Goal: Information Seeking & Learning: Learn about a topic

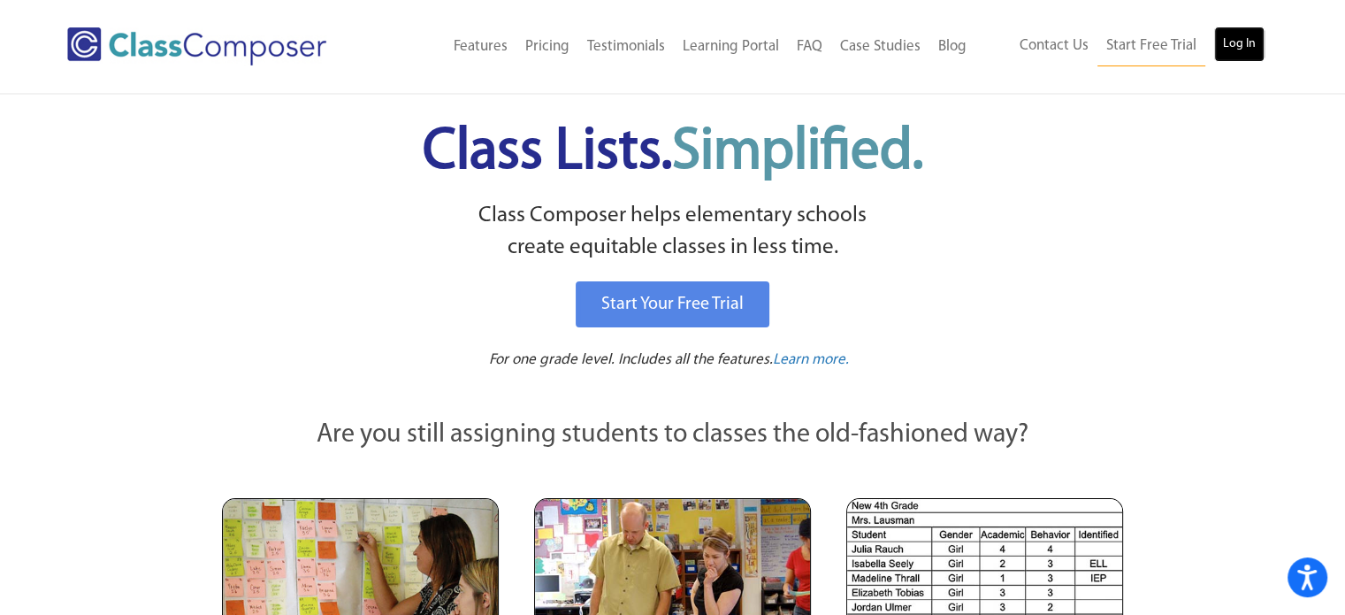
click at [1252, 46] on link "Log In" at bounding box center [1239, 44] width 50 height 35
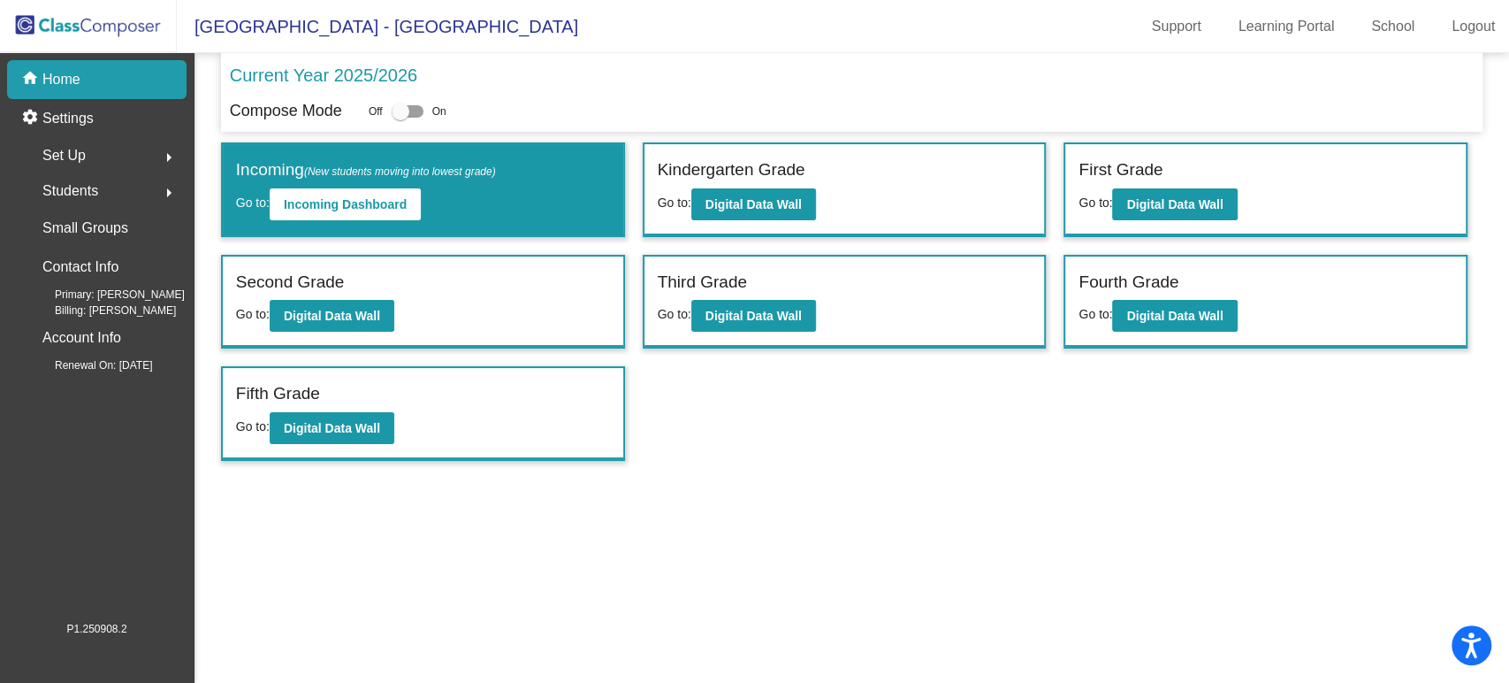
click at [116, 23] on img at bounding box center [88, 26] width 177 height 52
click at [1164, 219] on div "First Grade Go to: Digital Data Wall" at bounding box center [1265, 189] width 401 height 91
click at [1184, 210] on b "Digital Data Wall" at bounding box center [1175, 204] width 96 height 14
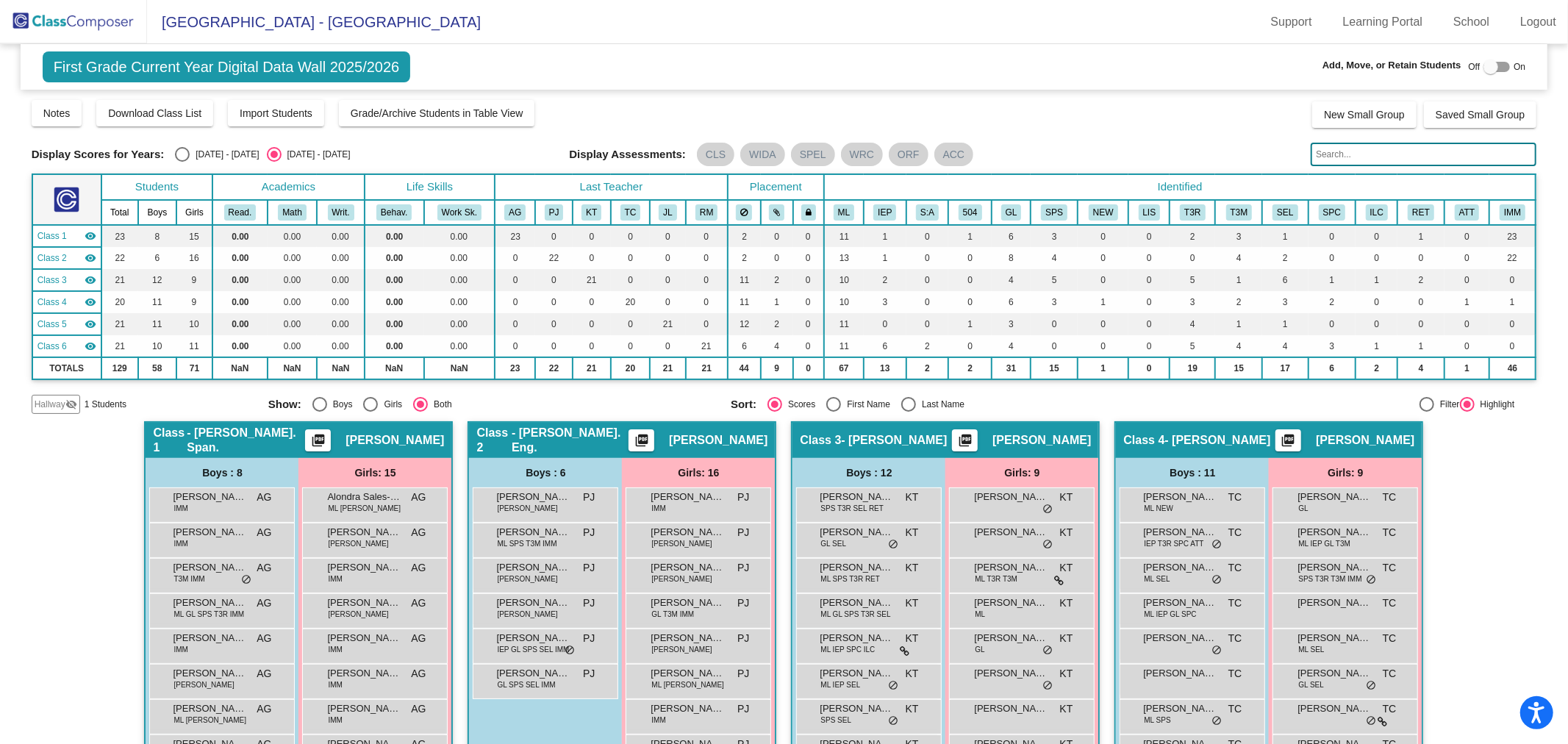
click at [62, 29] on img at bounding box center [73, 22] width 147 height 43
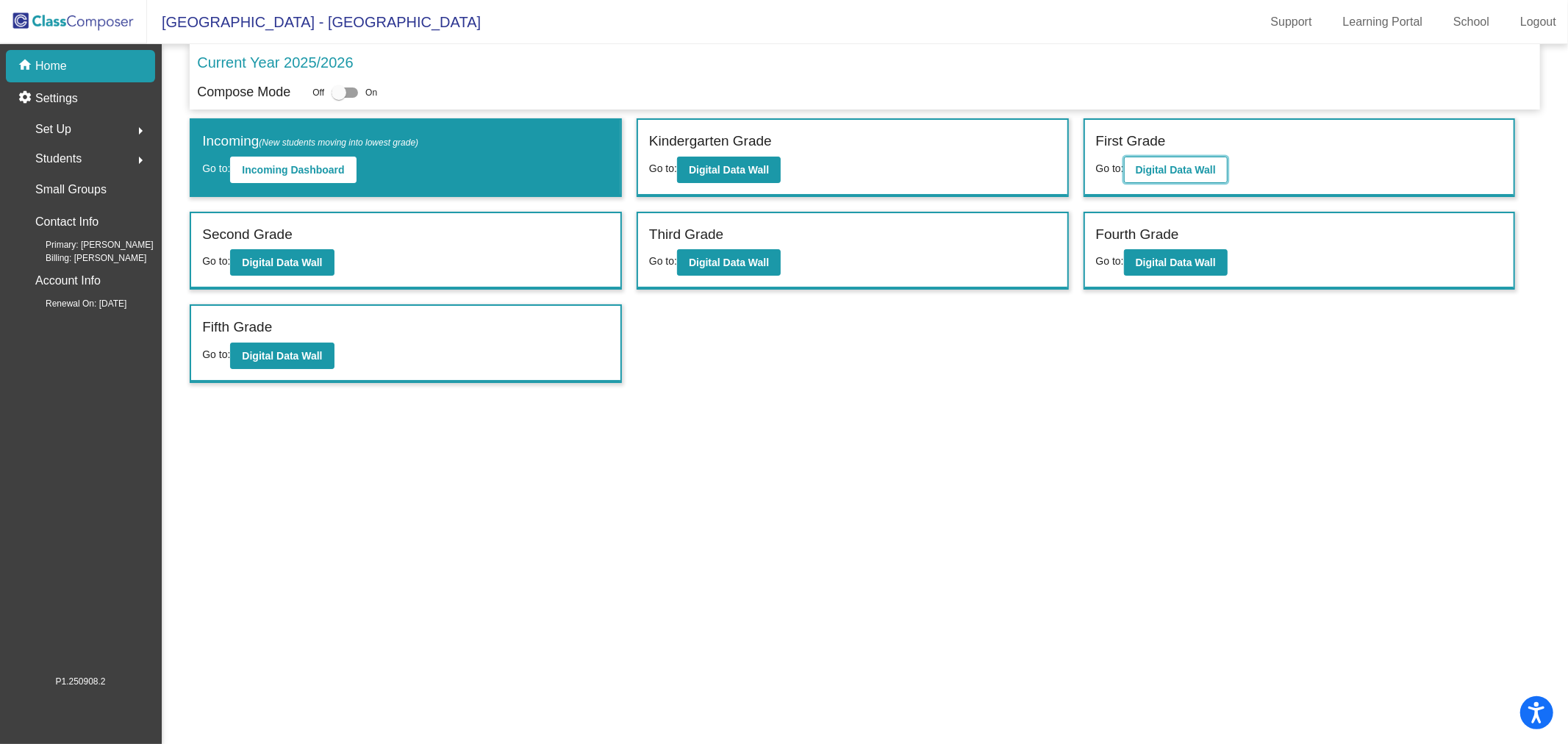
click at [1225, 164] on button "Digital Data Wall" at bounding box center [1176, 170] width 104 height 27
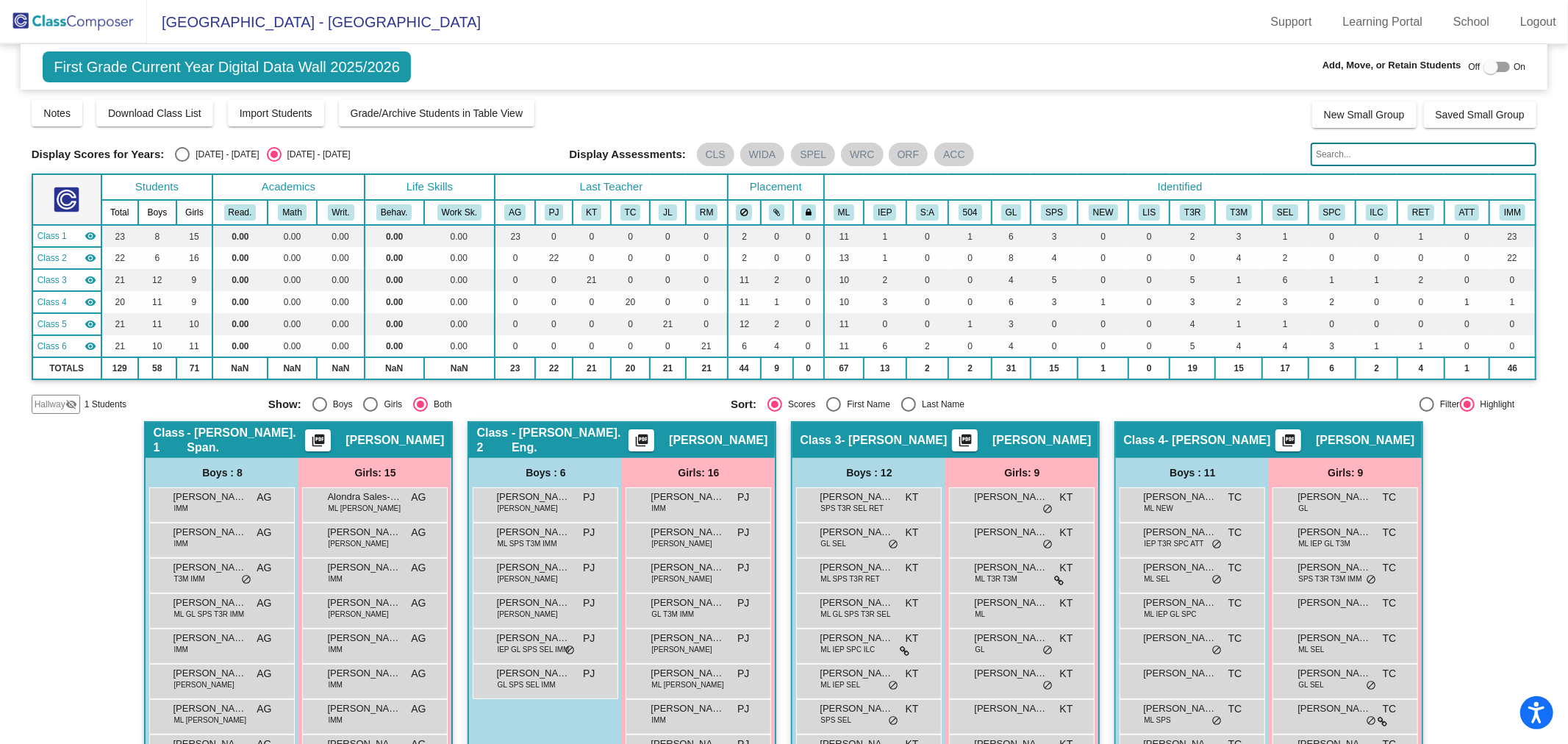
click at [49, 407] on span "Hallway" at bounding box center [50, 404] width 31 height 13
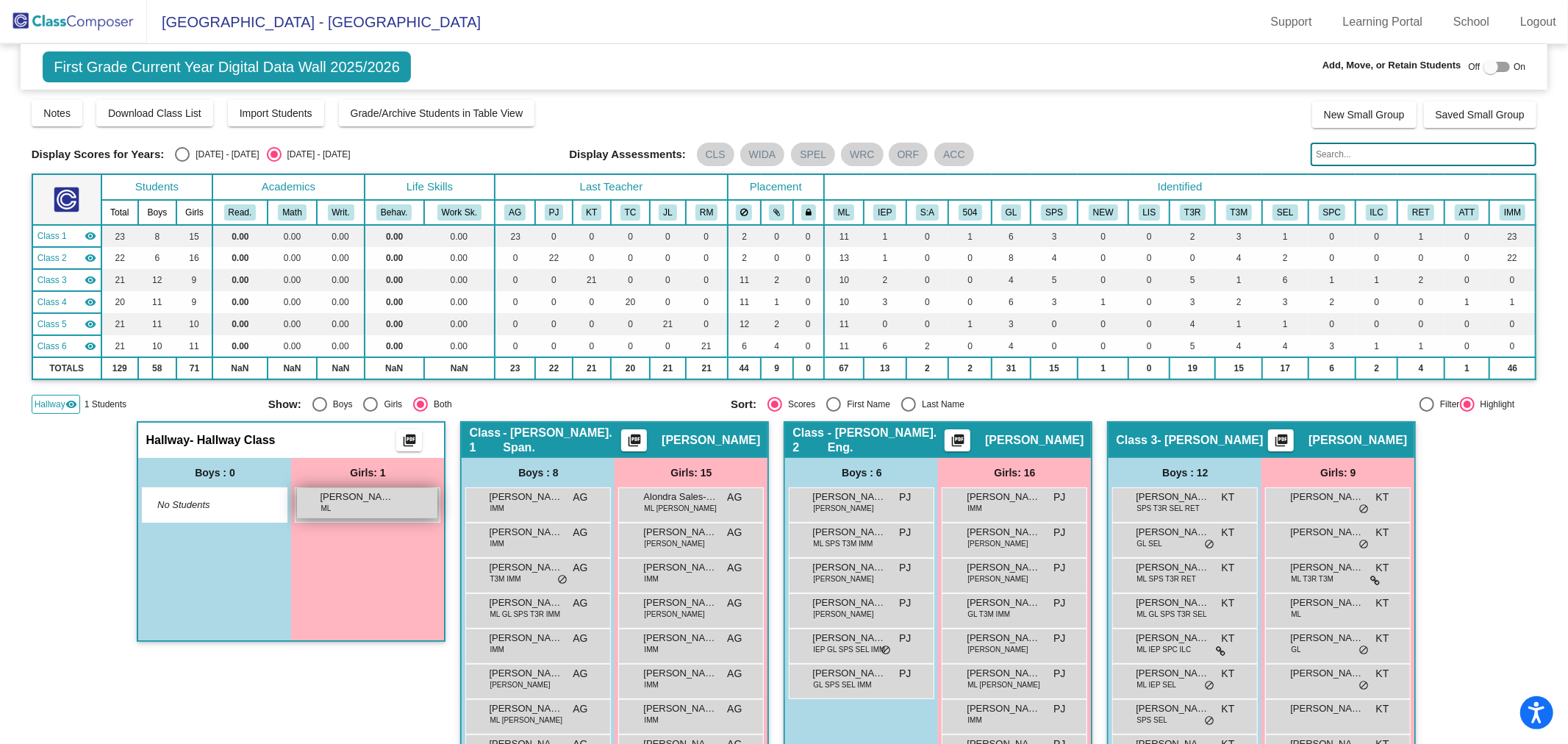
click at [333, 499] on span "Hanna Hernandez" at bounding box center [357, 497] width 73 height 15
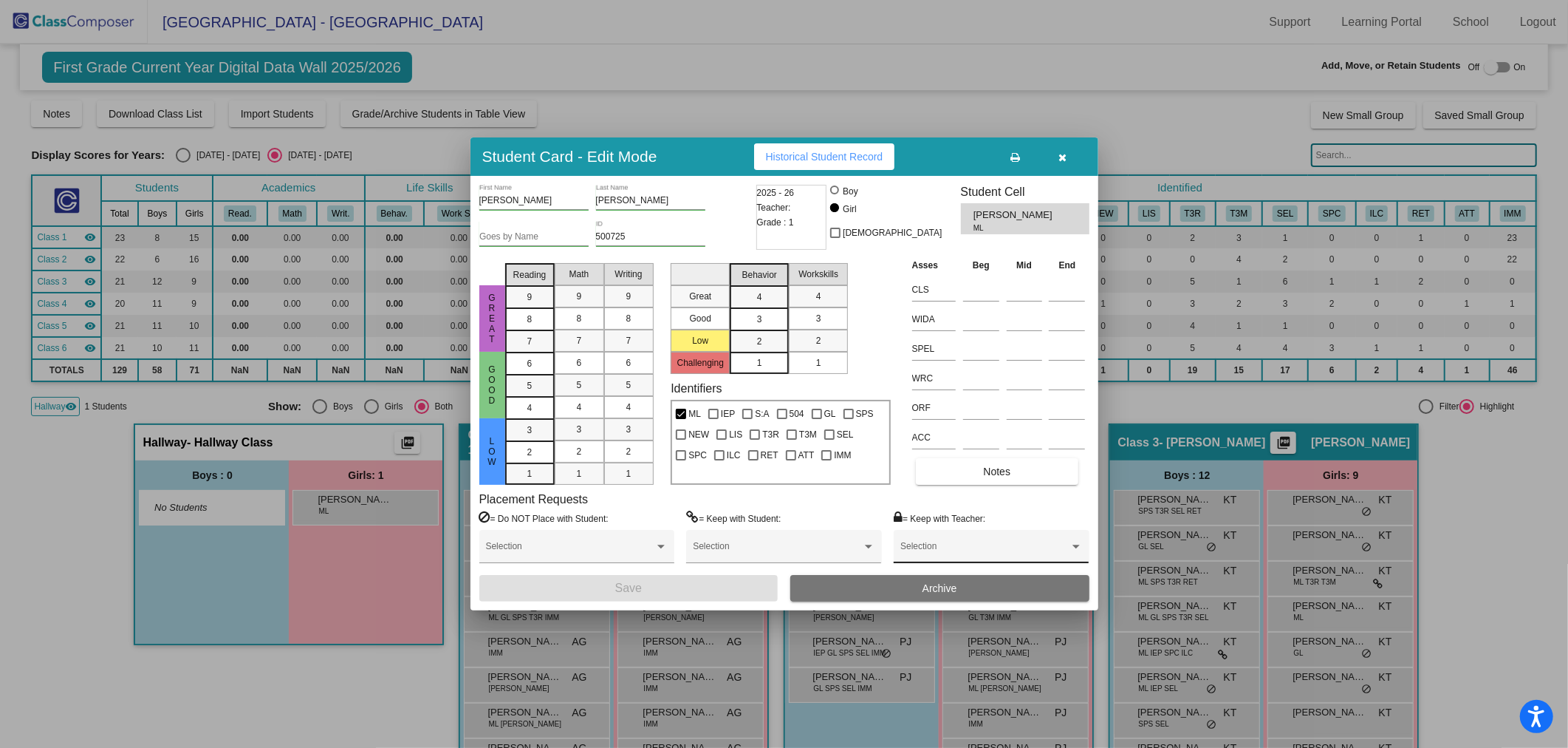
click at [938, 555] on span at bounding box center [985, 551] width 169 height 10
click at [957, 482] on div at bounding box center [784, 374] width 1568 height 748
click at [957, 482] on button "Notes" at bounding box center [997, 471] width 163 height 27
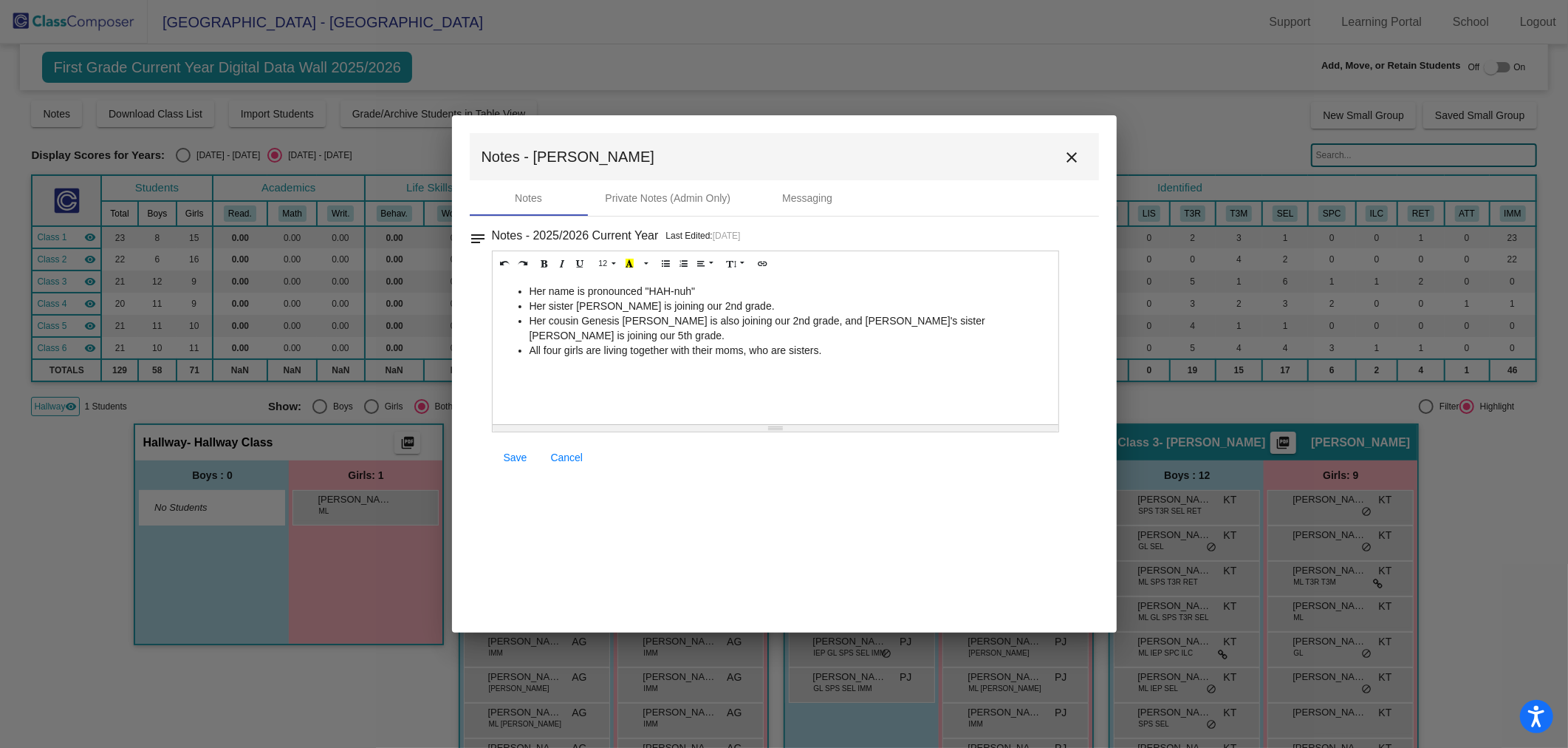
click at [1051, 154] on mat-toolbar "Notes - Hanna close" at bounding box center [784, 156] width 629 height 48
click at [1069, 156] on mat-icon "close" at bounding box center [1072, 157] width 18 height 18
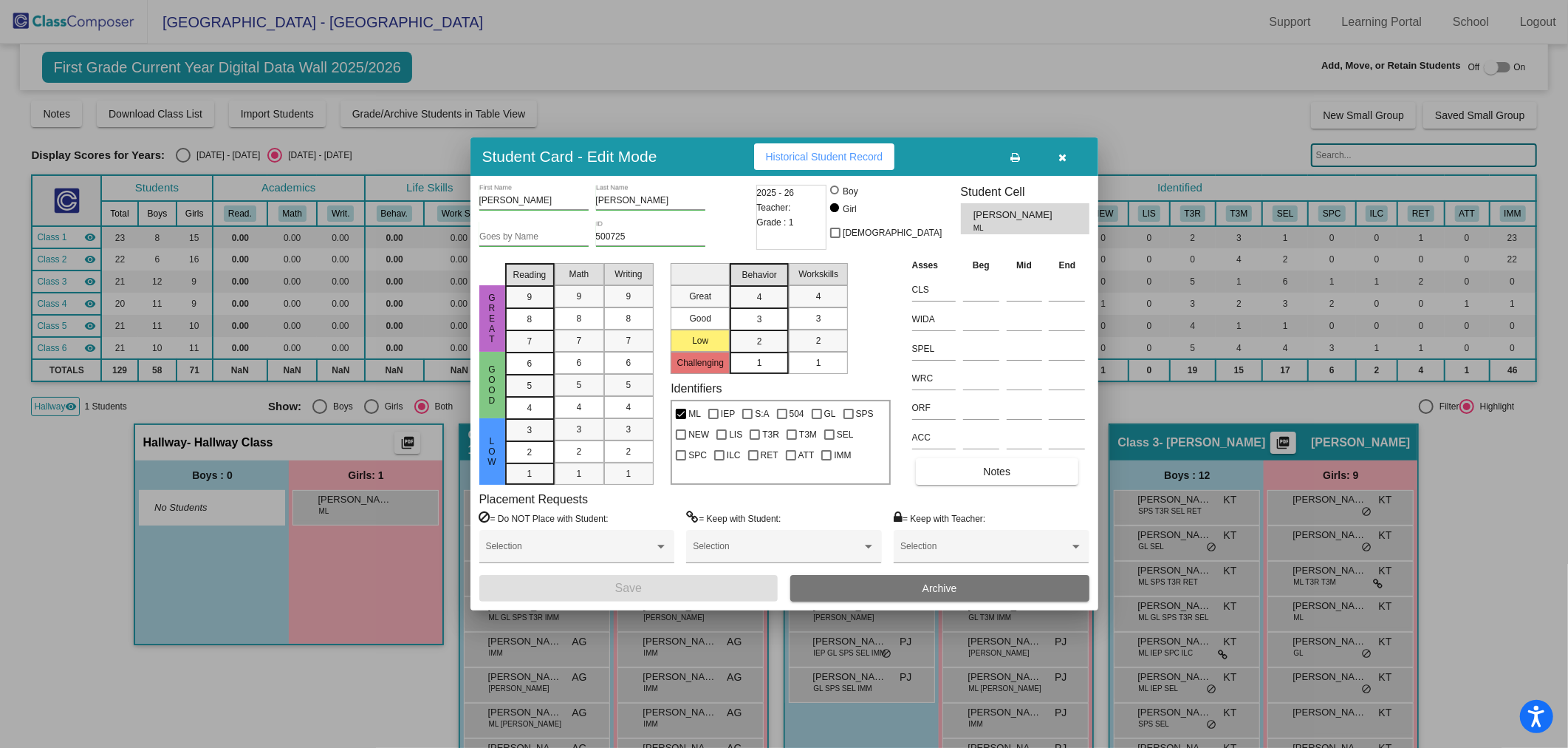
click at [90, 12] on div at bounding box center [784, 374] width 1568 height 748
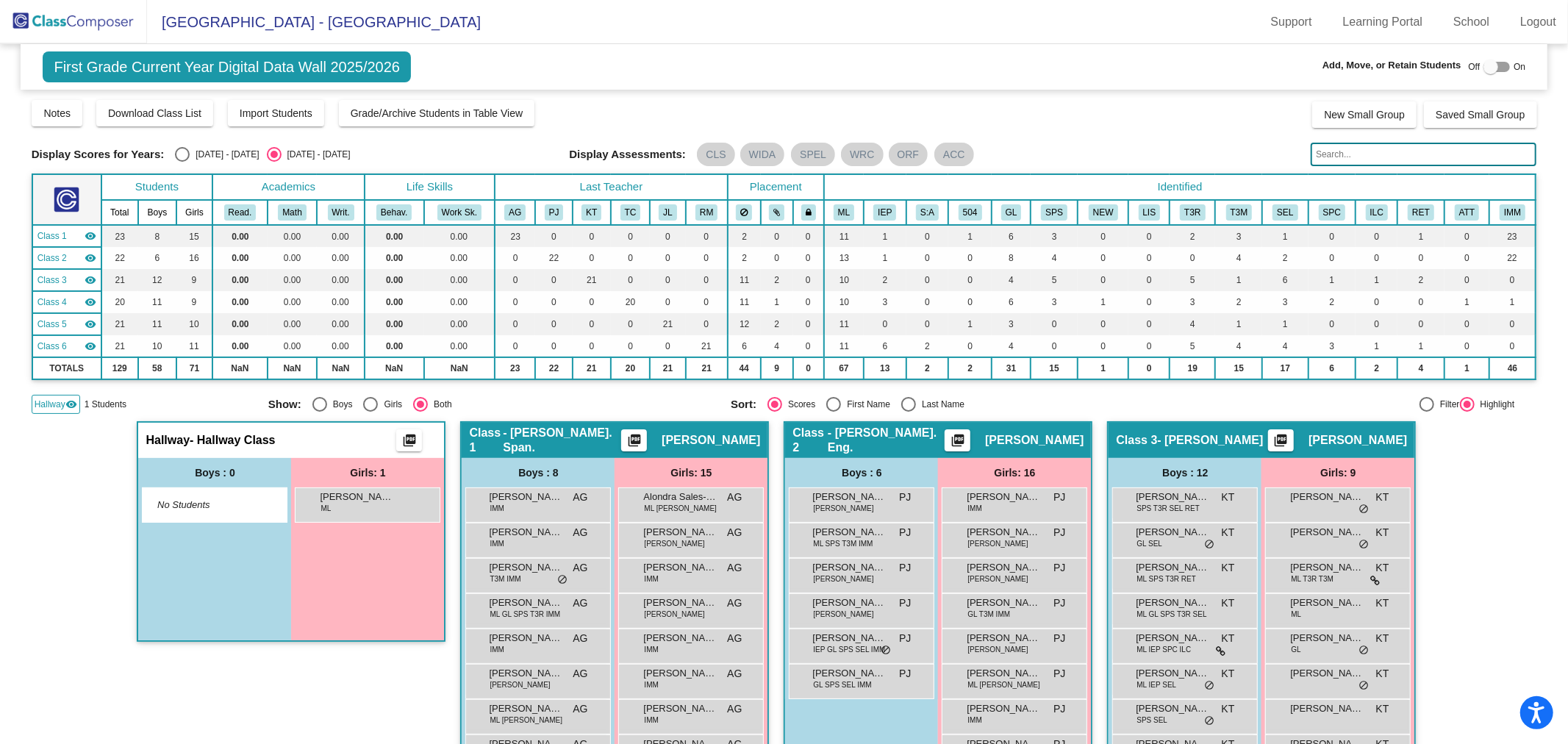
click at [90, 17] on img at bounding box center [73, 22] width 147 height 43
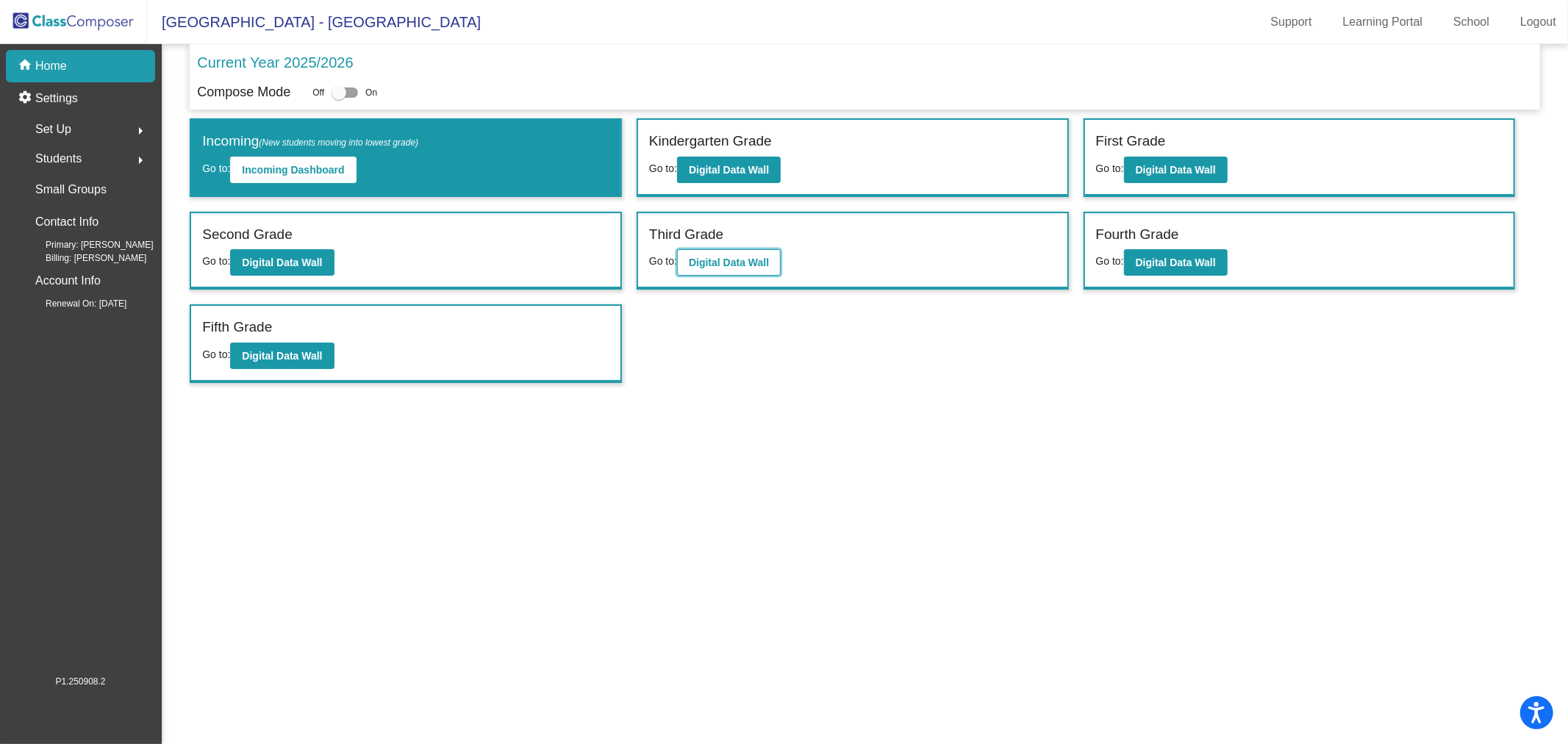
click at [729, 250] on button "Digital Data Wall" at bounding box center [728, 263] width 104 height 27
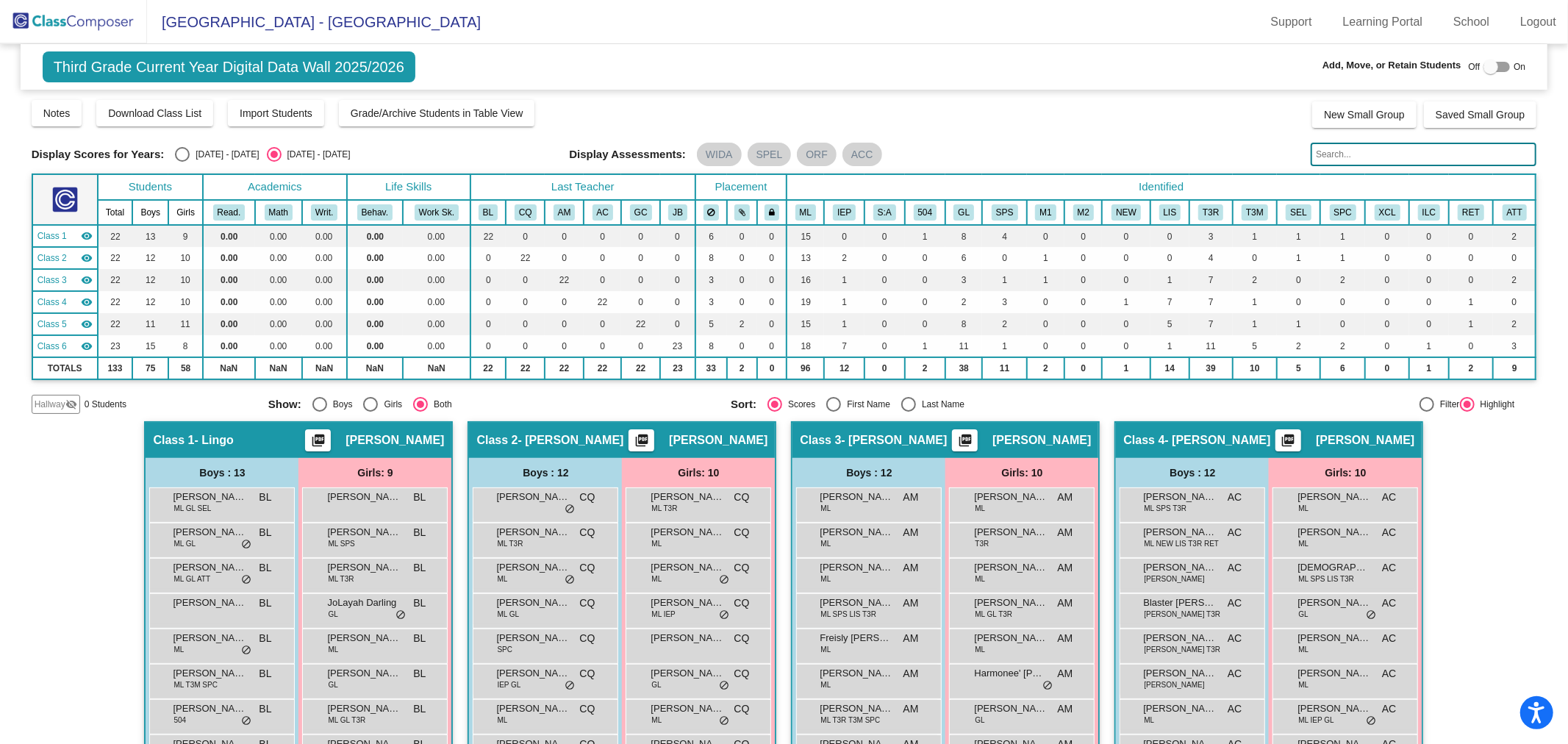
click at [840, 221] on th "IEP" at bounding box center [844, 213] width 41 height 25
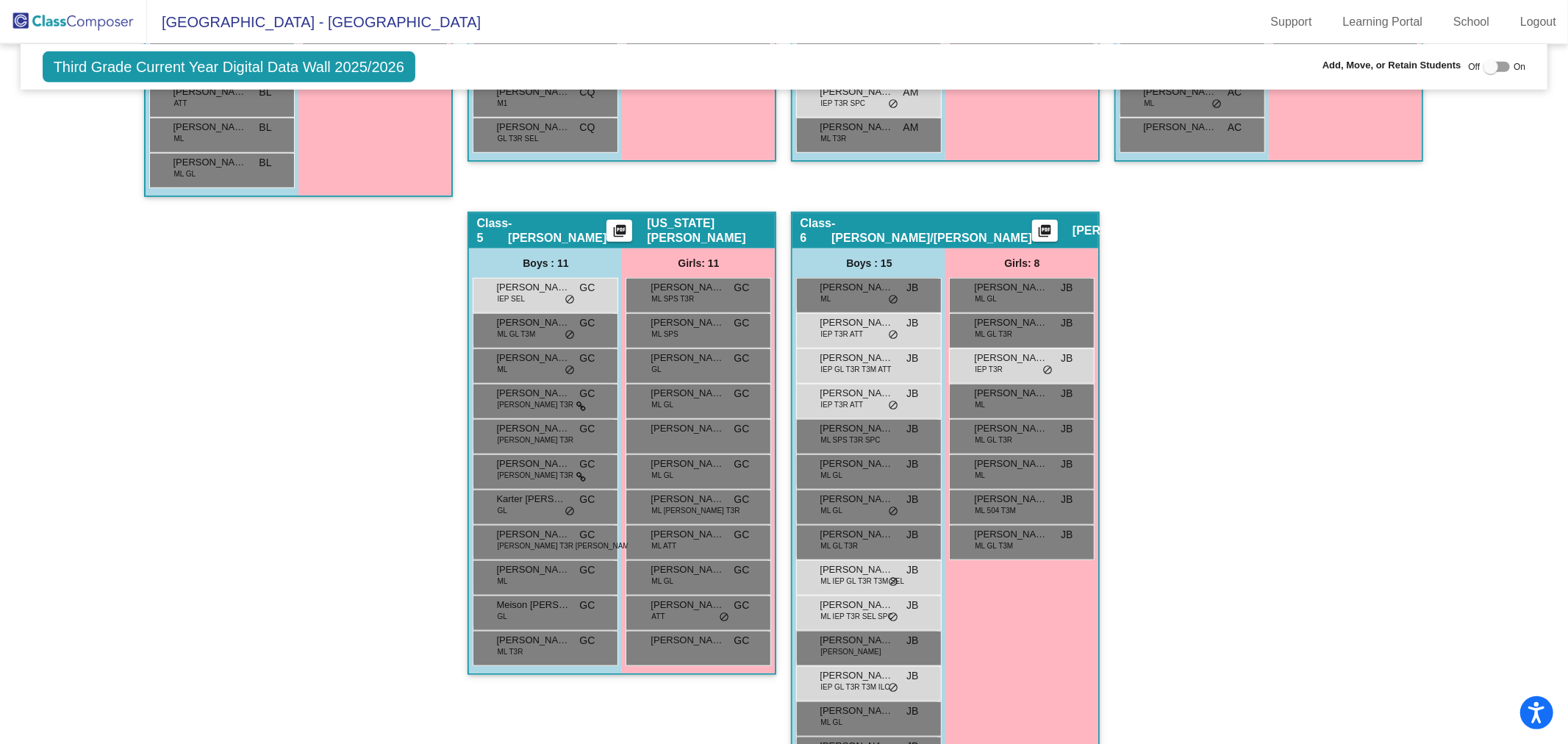
scroll to position [840, 0]
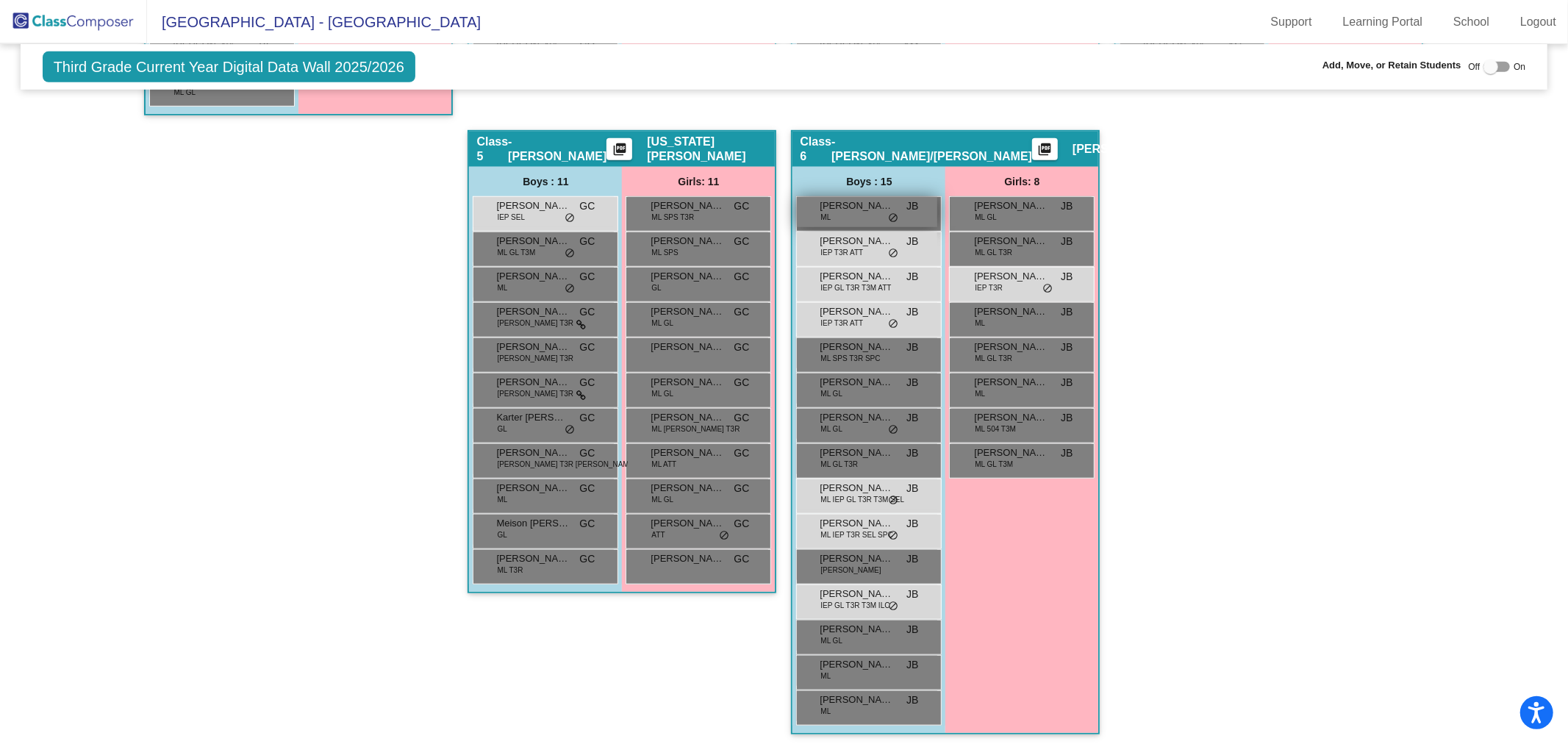
click at [879, 200] on span "Diego Hernandez Bamaca" at bounding box center [856, 206] width 73 height 15
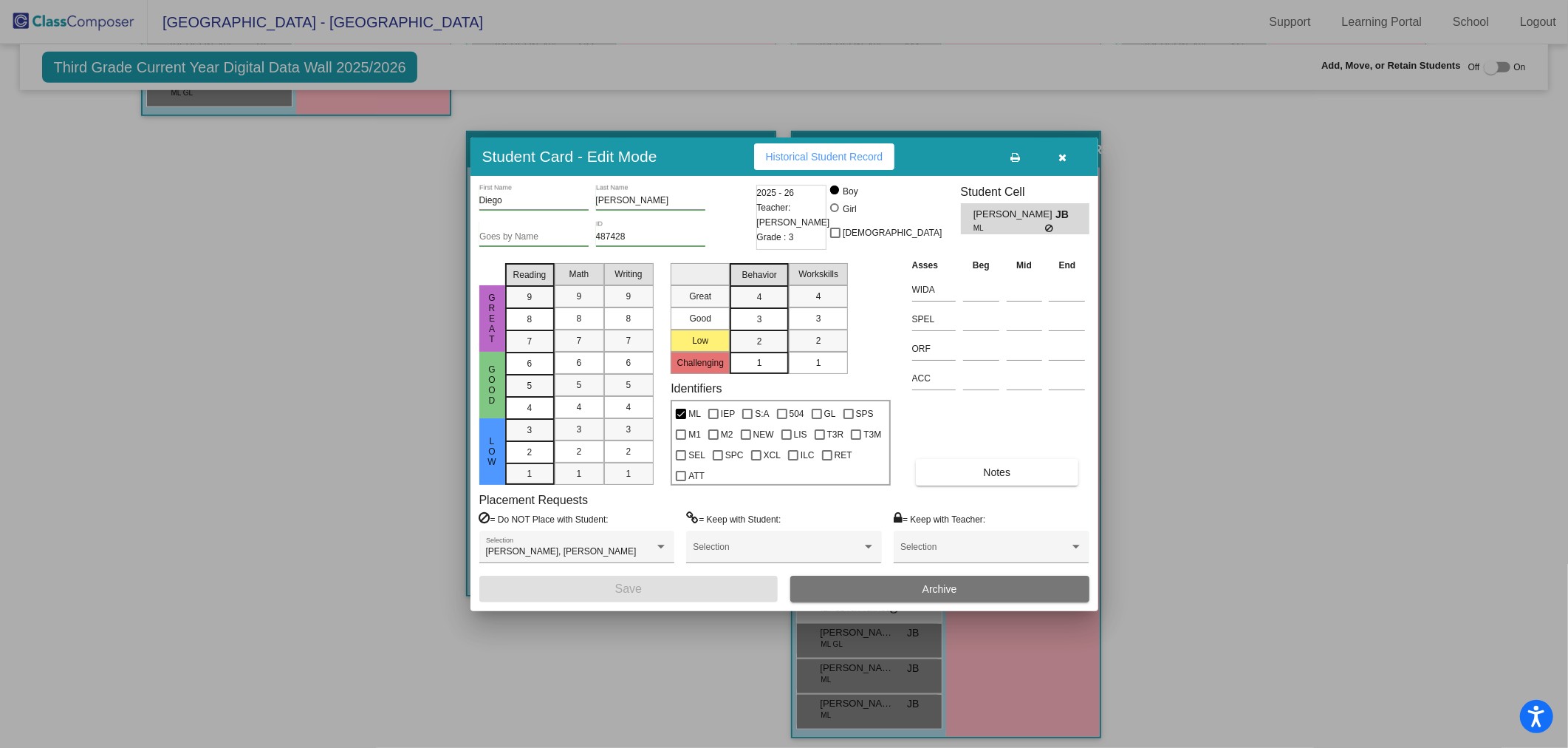
click at [1067, 157] on button "button" at bounding box center [1063, 157] width 48 height 27
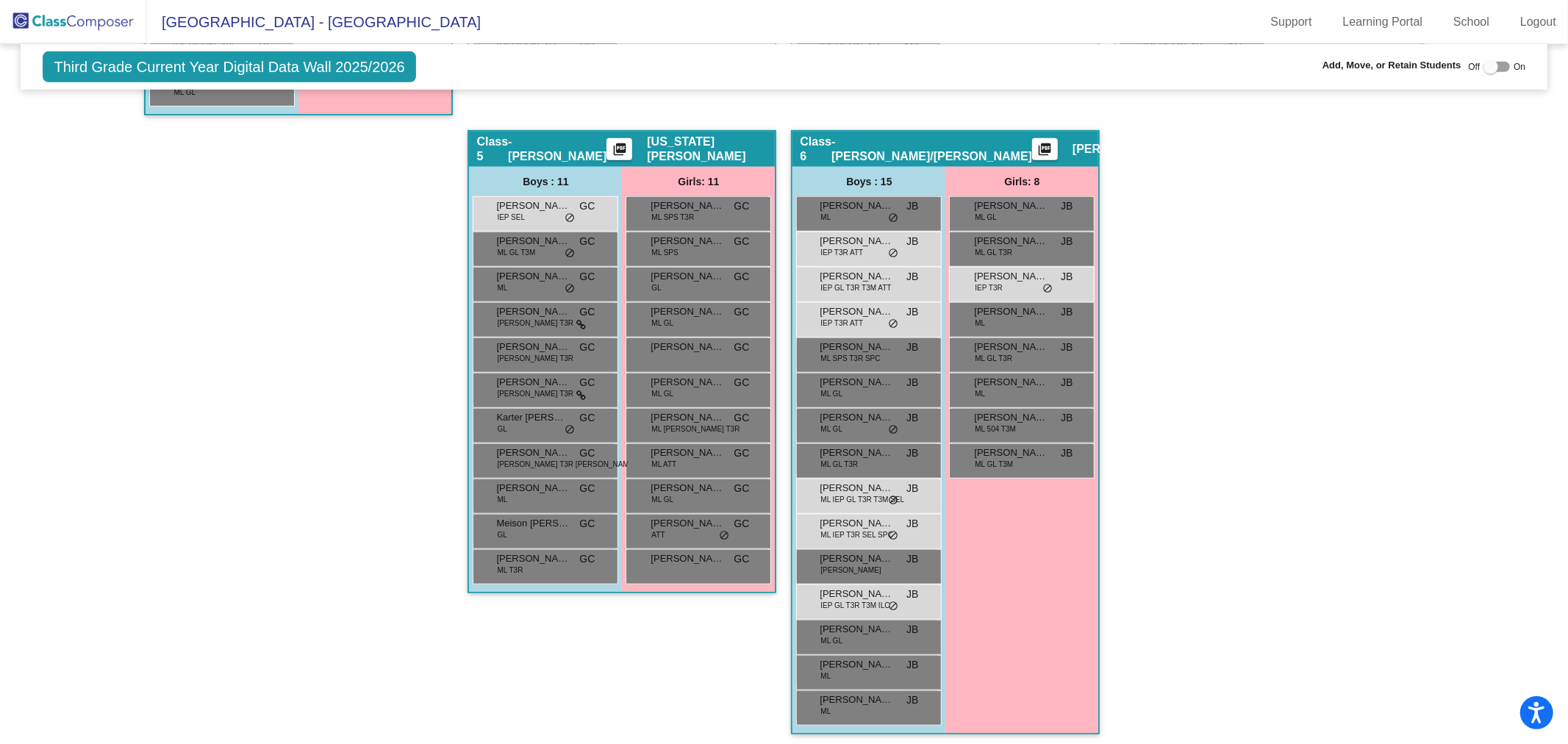
click at [91, 27] on img at bounding box center [73, 22] width 147 height 43
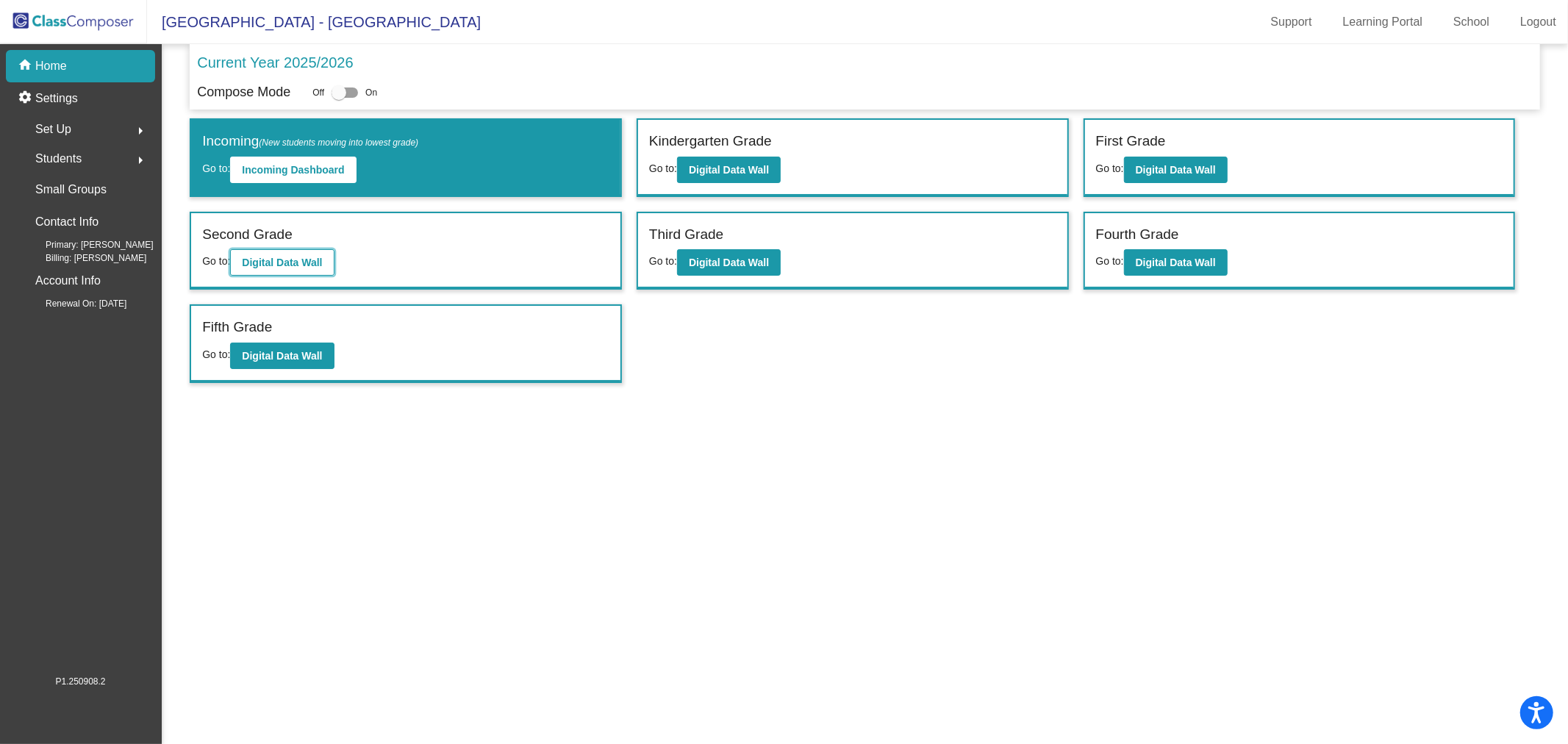
click at [295, 250] on button "Digital Data Wall" at bounding box center [282, 263] width 104 height 27
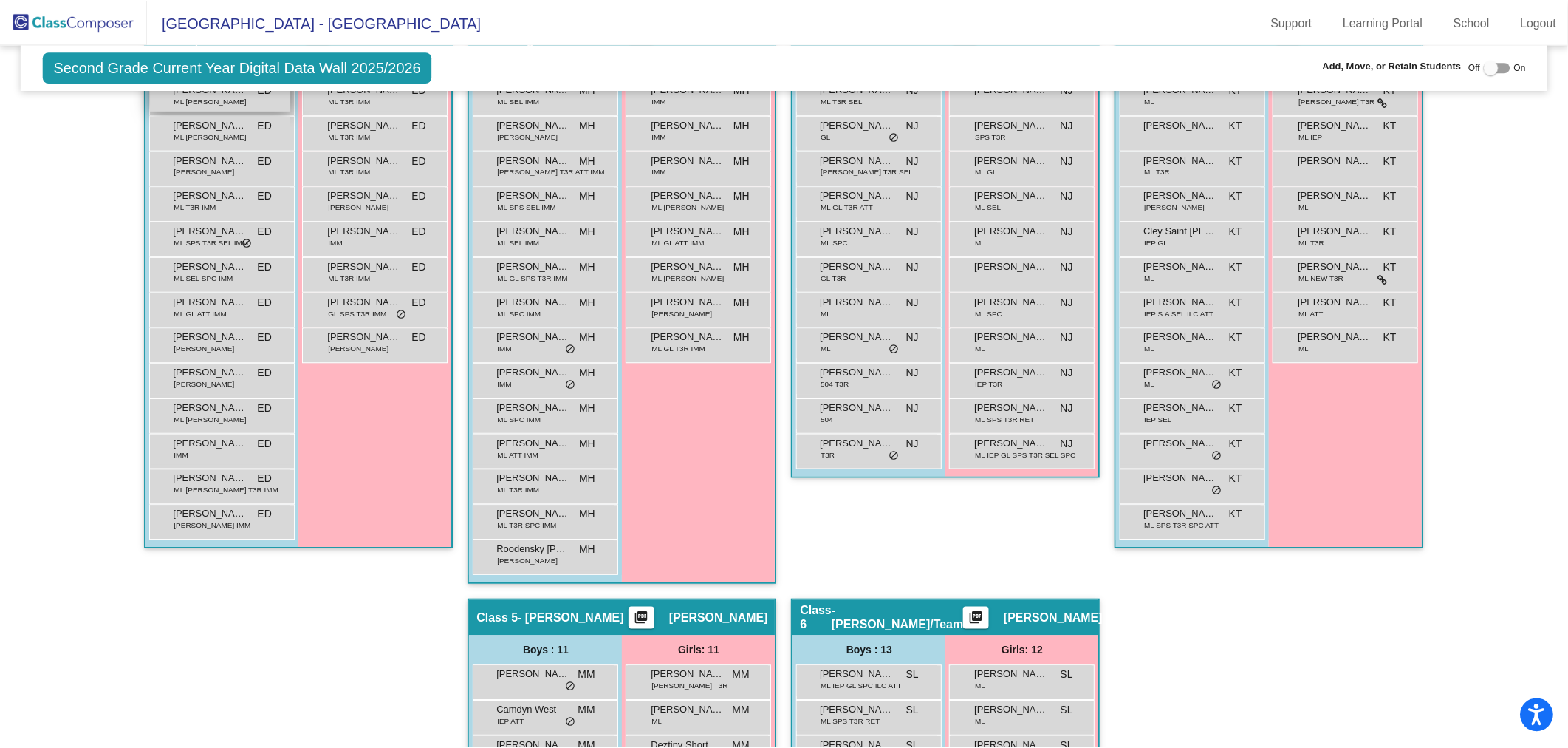
scroll to position [82, 0]
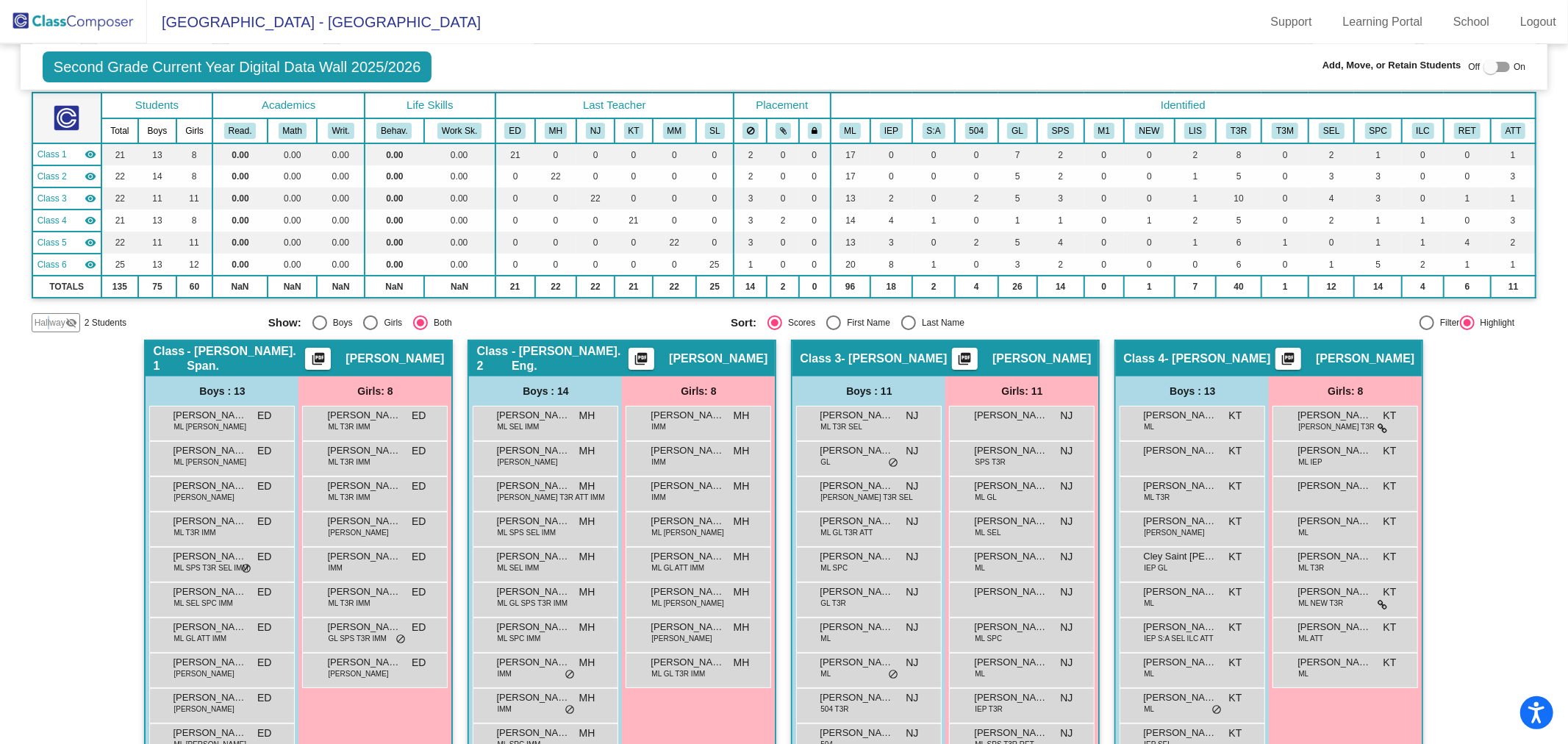
click at [47, 321] on span "Hallway" at bounding box center [50, 323] width 31 height 13
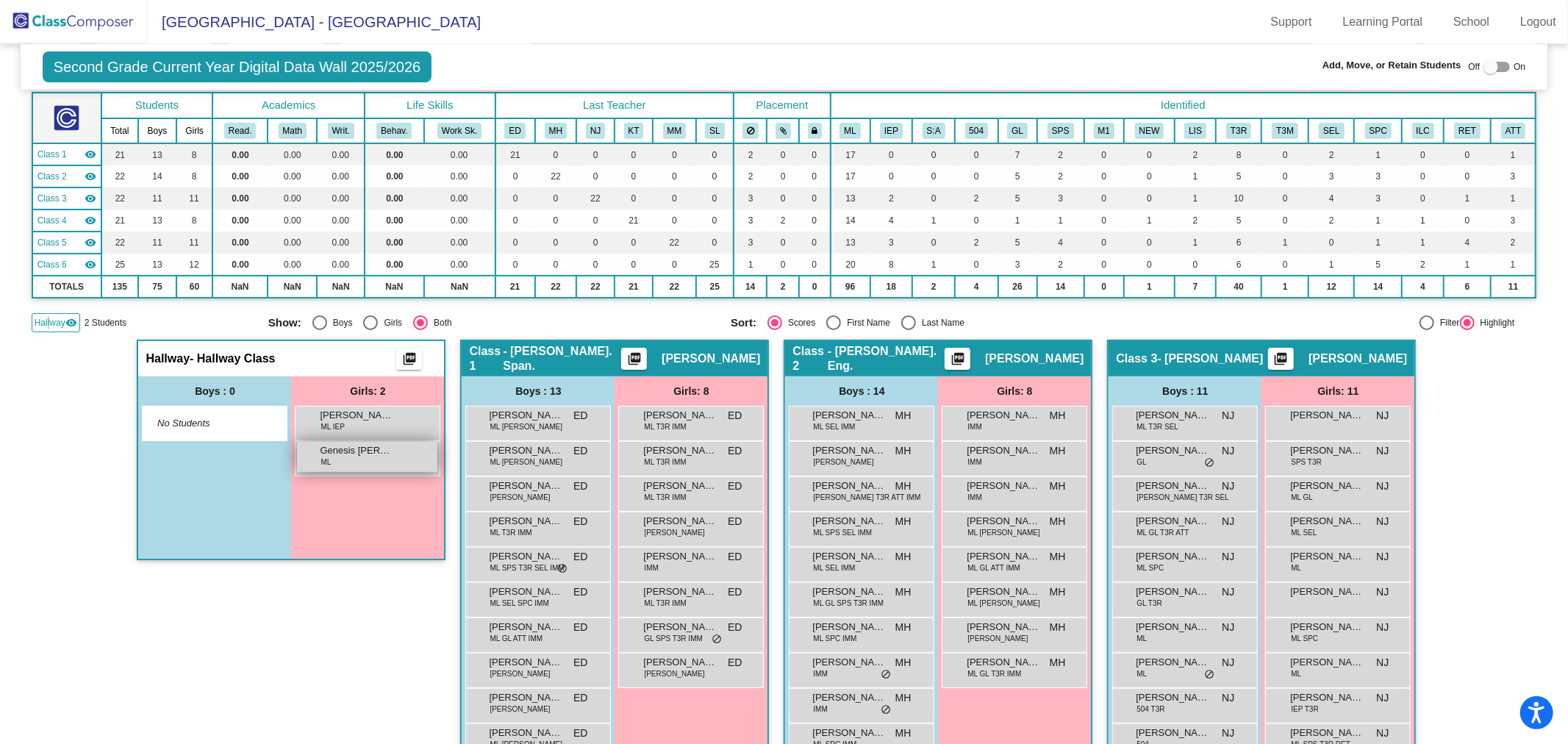
click at [361, 459] on div "Genesis Navarrete Hernandez ML lock do_not_disturb_alt" at bounding box center [367, 456] width 141 height 30
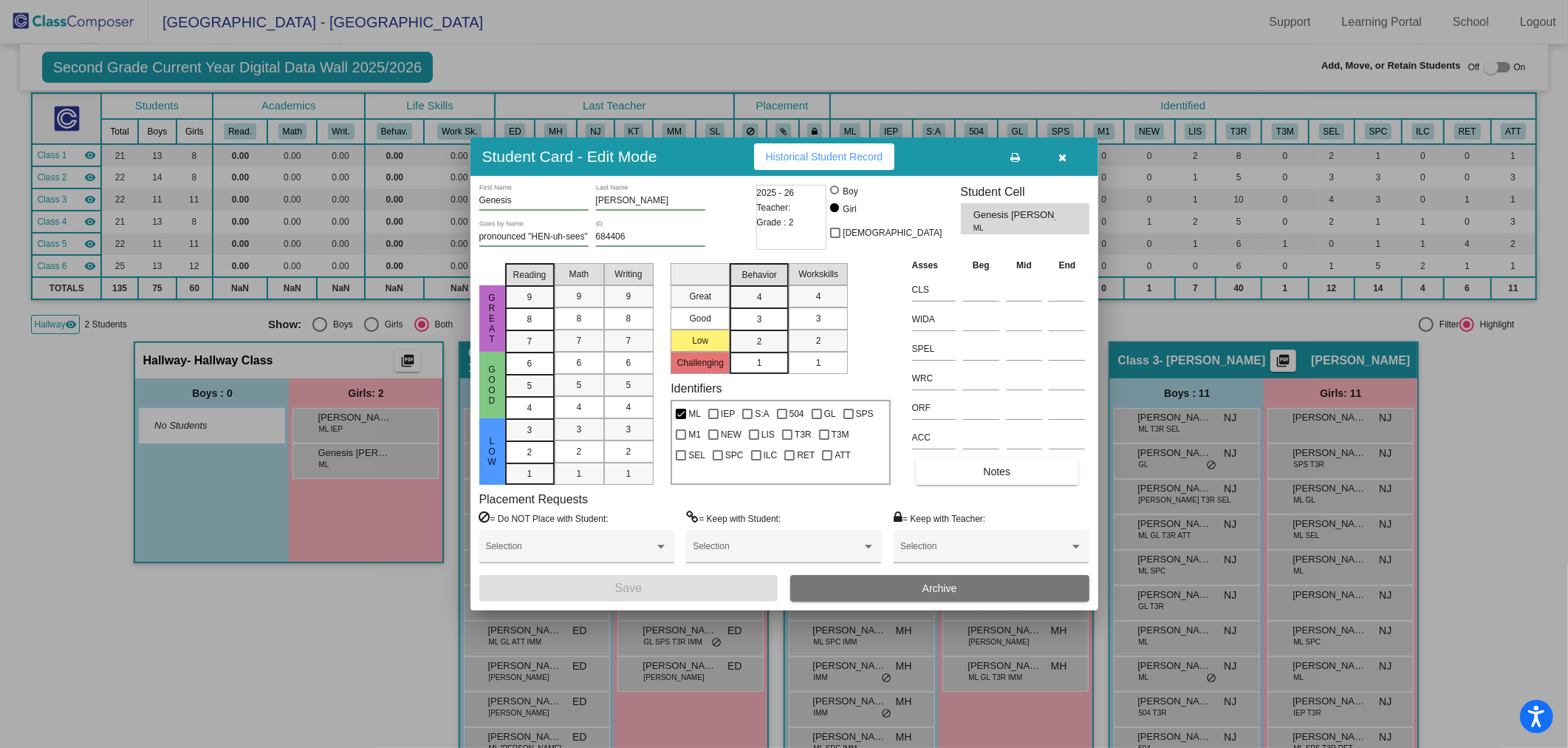
click at [981, 485] on div "Genesis First Name Navarrete Hernandez Last Name pronounced "HEN-uh-sees" Goes …" at bounding box center [784, 393] width 610 height 417
click at [984, 479] on button "Notes" at bounding box center [997, 471] width 163 height 27
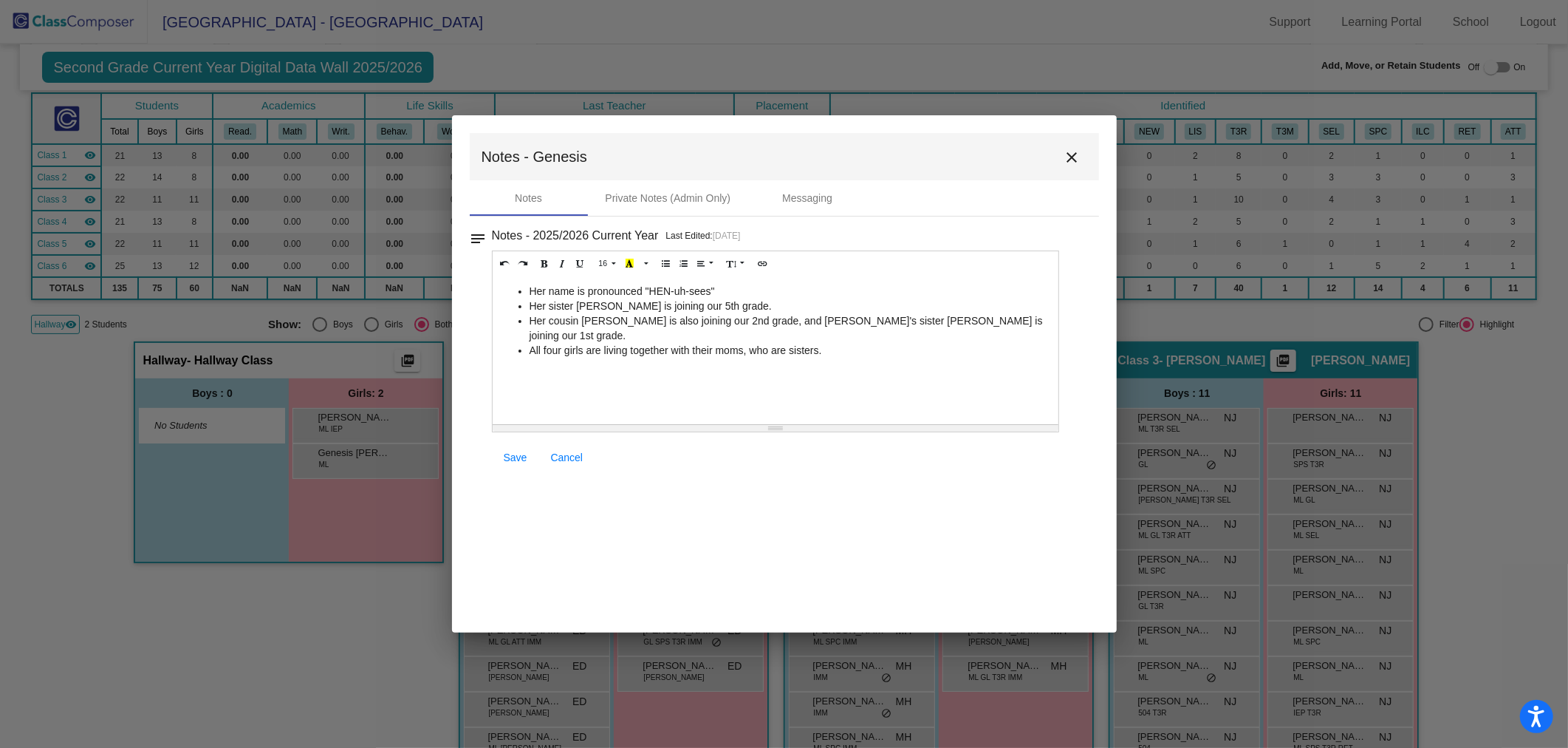
click at [1072, 160] on mat-icon "close" at bounding box center [1072, 157] width 18 height 18
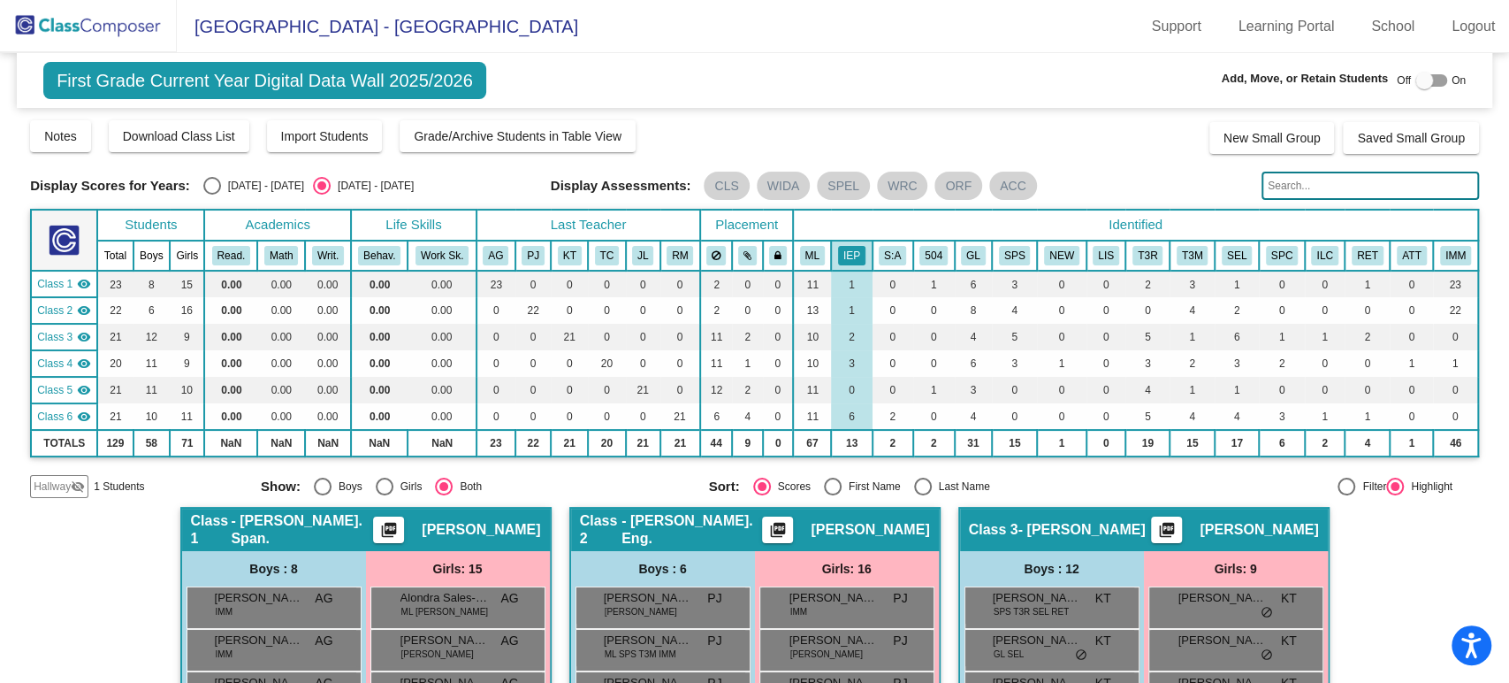
scroll to position [790, 0]
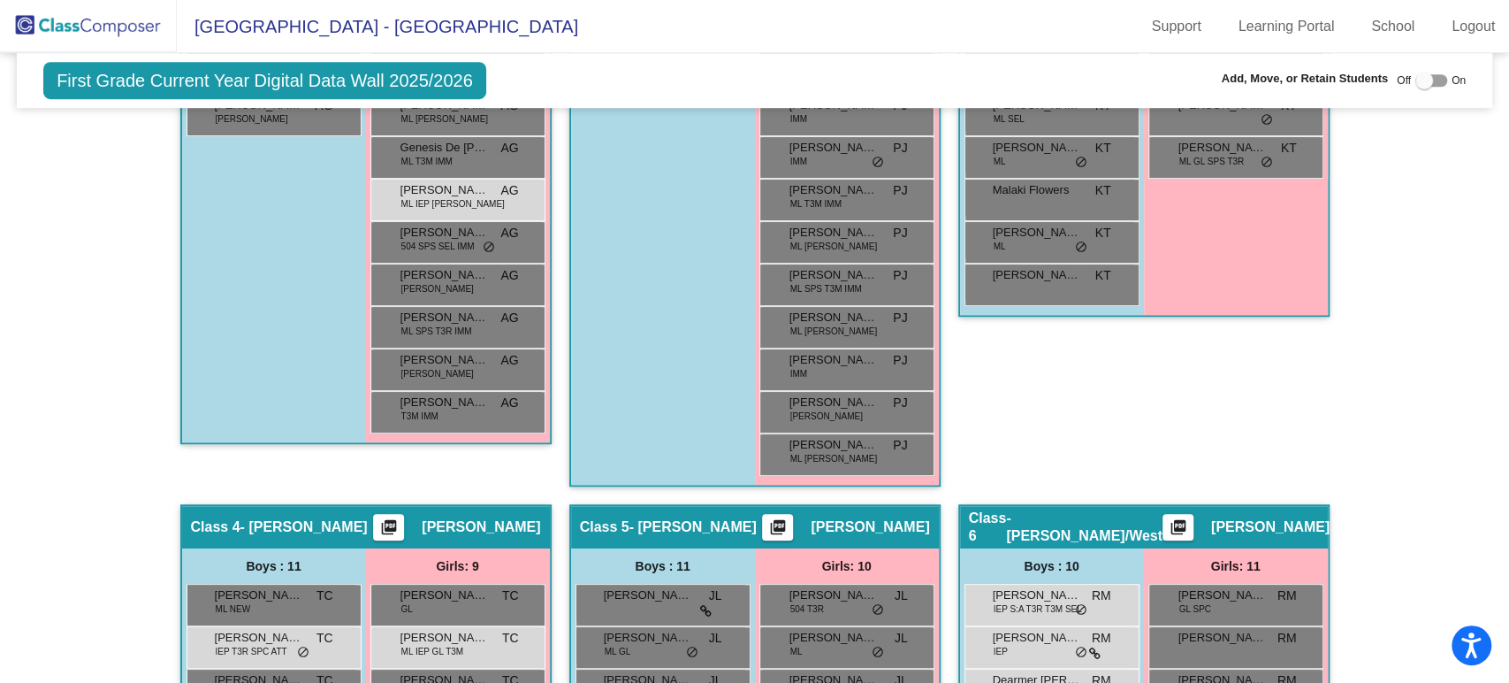
click at [1426, 129] on div "Hallway - Hallway Class picture_as_pdf Add Student First Name Last Name Student…" at bounding box center [754, 398] width 1449 height 1362
